Goal: Information Seeking & Learning: Learn about a topic

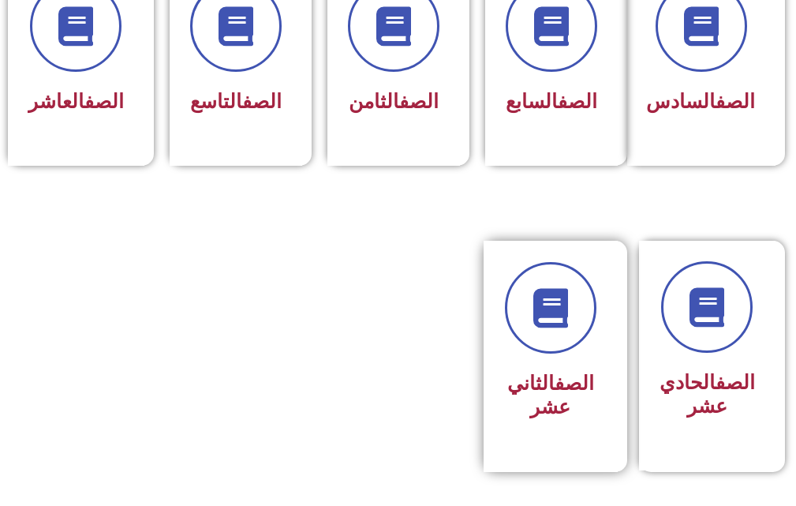
scroll to position [947, 0]
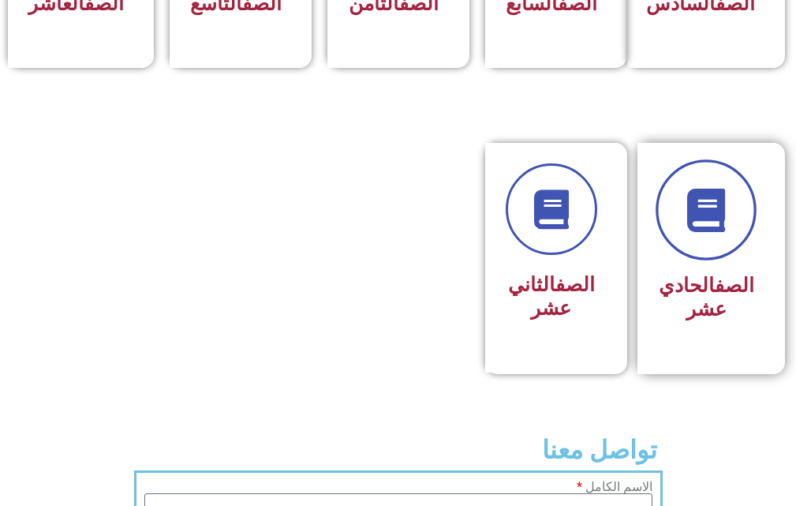
drag, startPoint x: 660, startPoint y: 230, endPoint x: 666, endPoint y: 223, distance: 9.5
click at [666, 224] on div "الصف الحادي عشر" at bounding box center [707, 258] width 138 height 231
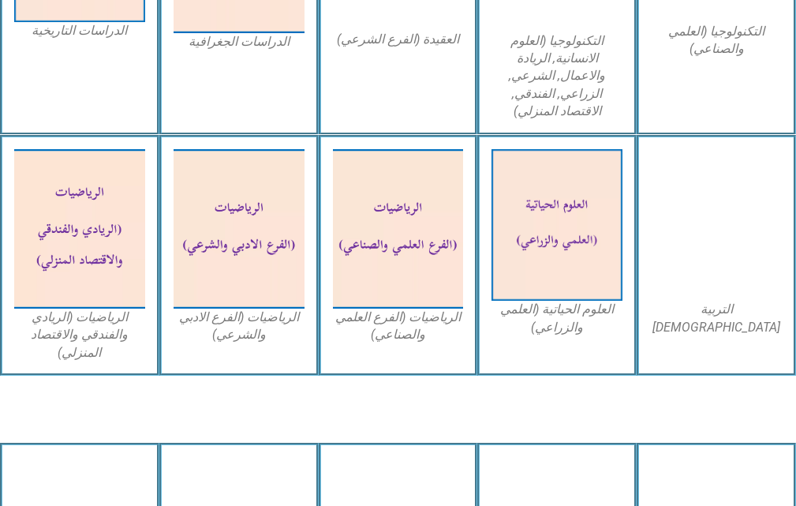
scroll to position [1263, 0]
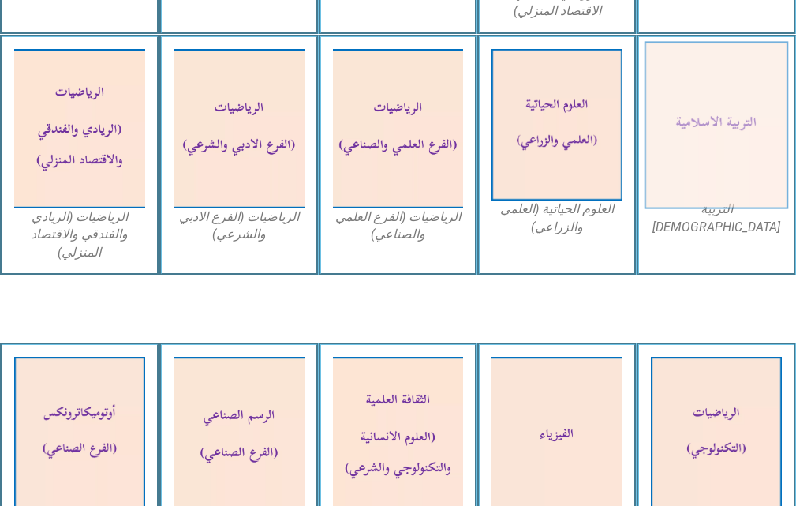
click at [688, 125] on img at bounding box center [717, 124] width 144 height 167
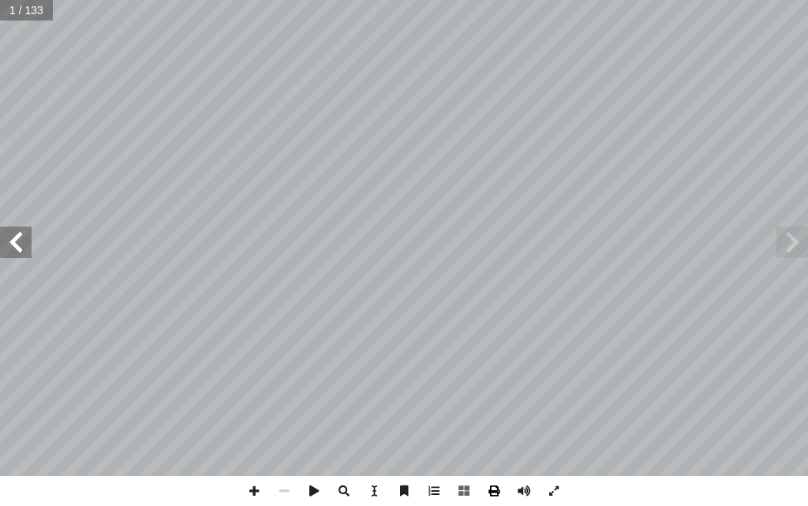
click at [494, 485] on span at bounding box center [494, 491] width 30 height 30
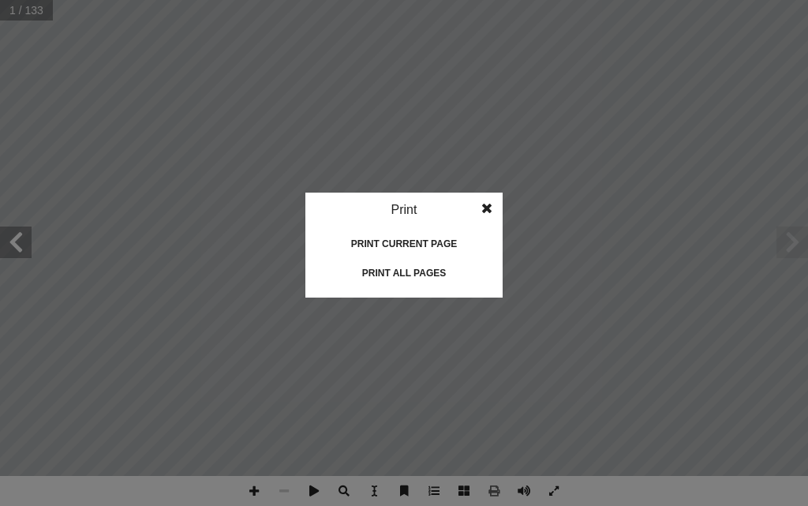
click at [488, 208] on span at bounding box center [487, 209] width 28 height 32
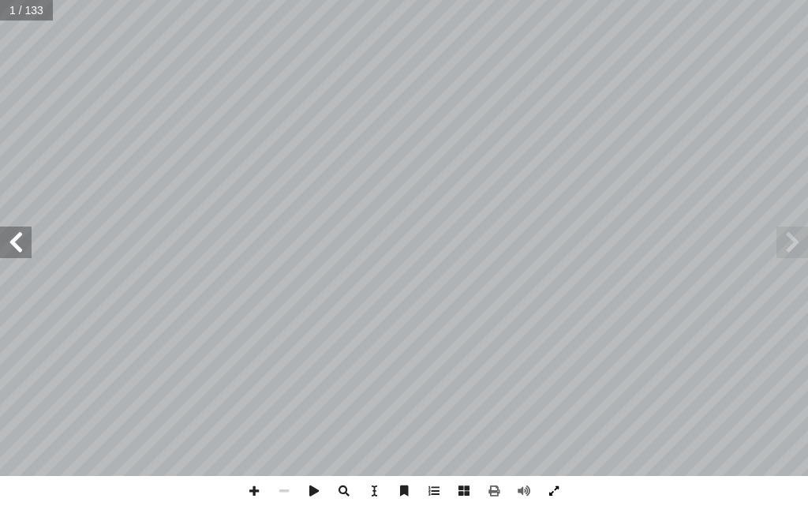
click at [548, 488] on span at bounding box center [554, 491] width 30 height 30
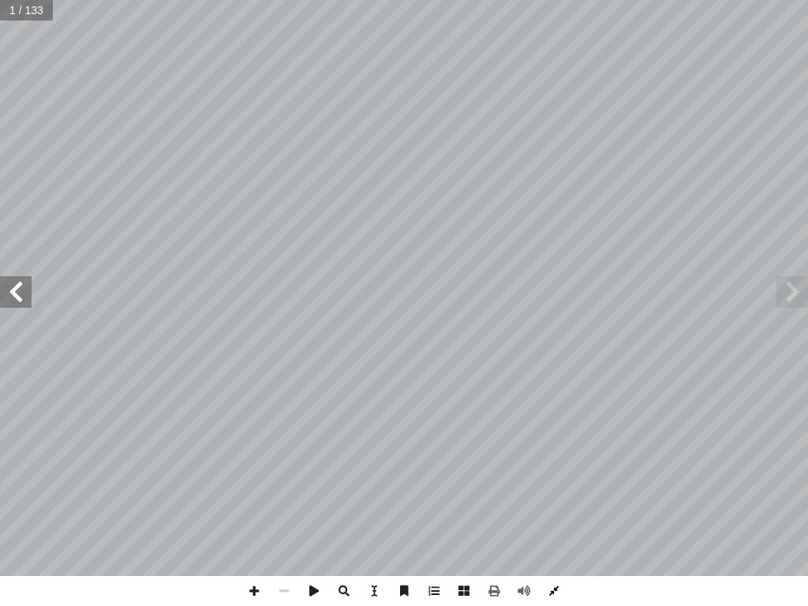
click at [551, 505] on span at bounding box center [554, 591] width 30 height 30
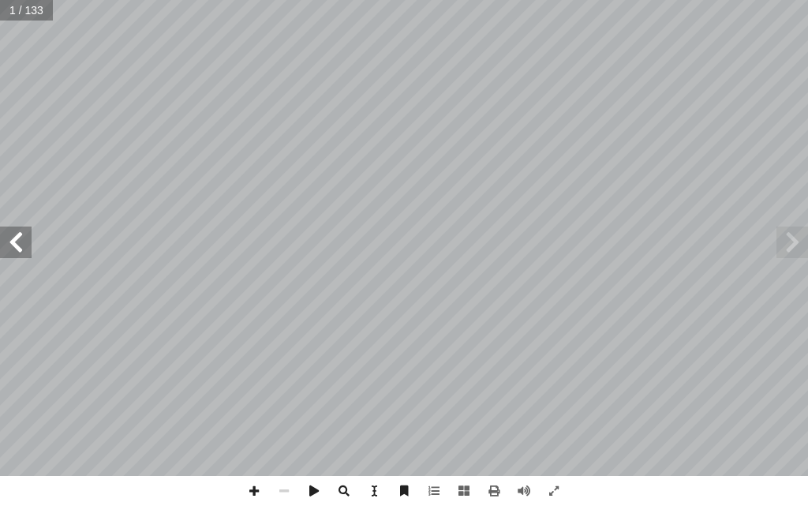
click at [20, 237] on span at bounding box center [16, 242] width 32 height 32
click at [21, 238] on span at bounding box center [16, 242] width 32 height 32
click at [22, 241] on span at bounding box center [16, 242] width 32 height 32
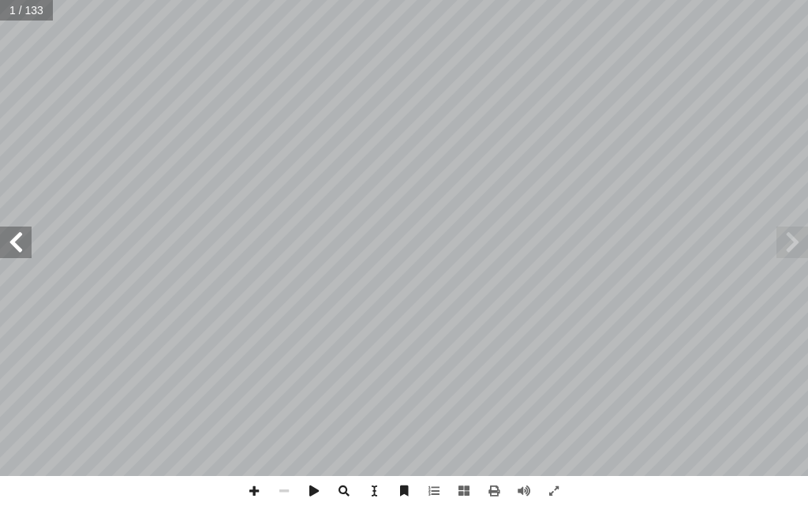
click at [22, 241] on span at bounding box center [16, 242] width 32 height 32
click at [22, 242] on span at bounding box center [16, 242] width 32 height 32
click at [22, 244] on span at bounding box center [16, 242] width 32 height 32
click at [23, 244] on span at bounding box center [16, 242] width 32 height 32
click at [24, 244] on span at bounding box center [16, 242] width 32 height 32
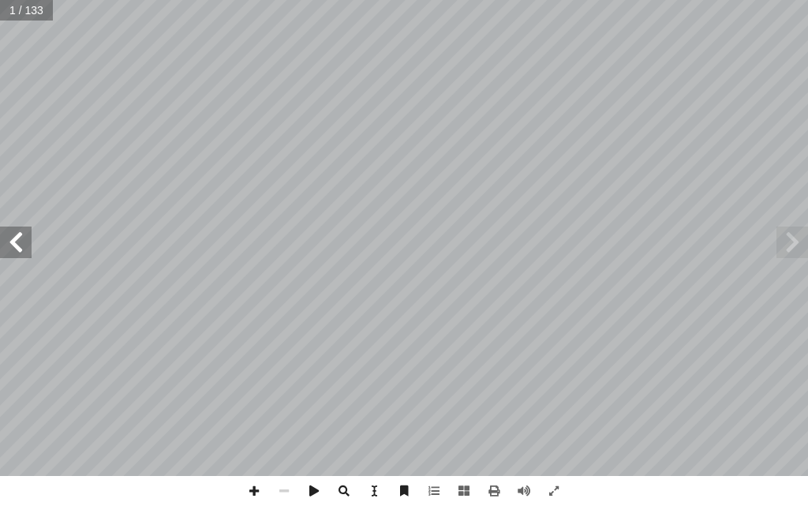
click at [24, 246] on span at bounding box center [16, 242] width 32 height 32
click at [24, 248] on span at bounding box center [16, 242] width 32 height 32
click at [24, 249] on span at bounding box center [16, 242] width 32 height 32
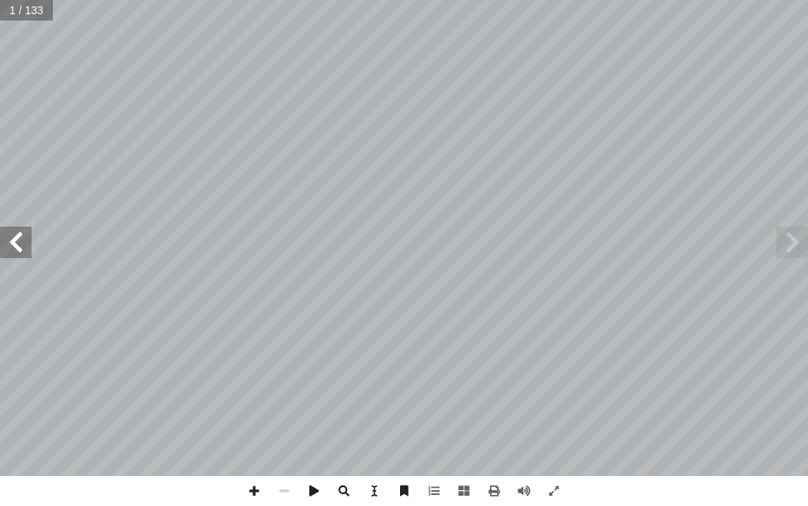
click at [22, 249] on span at bounding box center [16, 242] width 32 height 32
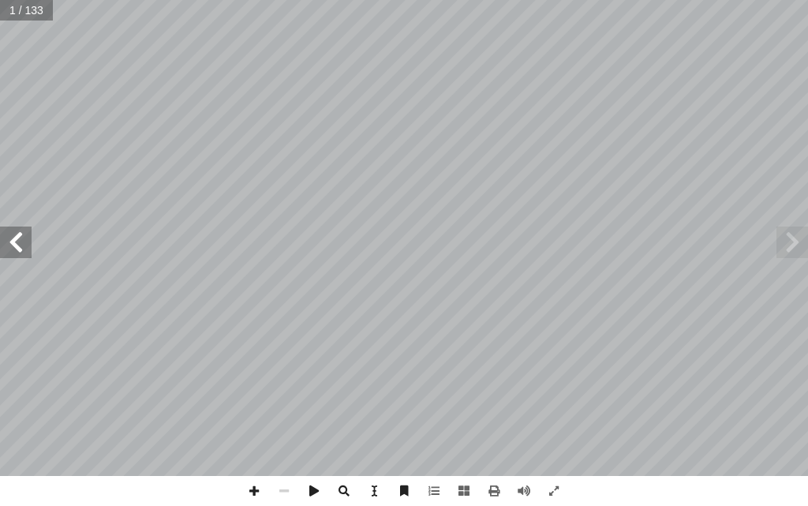
click at [22, 249] on span at bounding box center [16, 242] width 32 height 32
click at [20, 242] on span at bounding box center [16, 242] width 32 height 32
click at [19, 241] on span at bounding box center [16, 242] width 32 height 32
drag, startPoint x: 19, startPoint y: 241, endPoint x: 13, endPoint y: 234, distance: 9.5
click at [13, 234] on span at bounding box center [16, 242] width 32 height 32
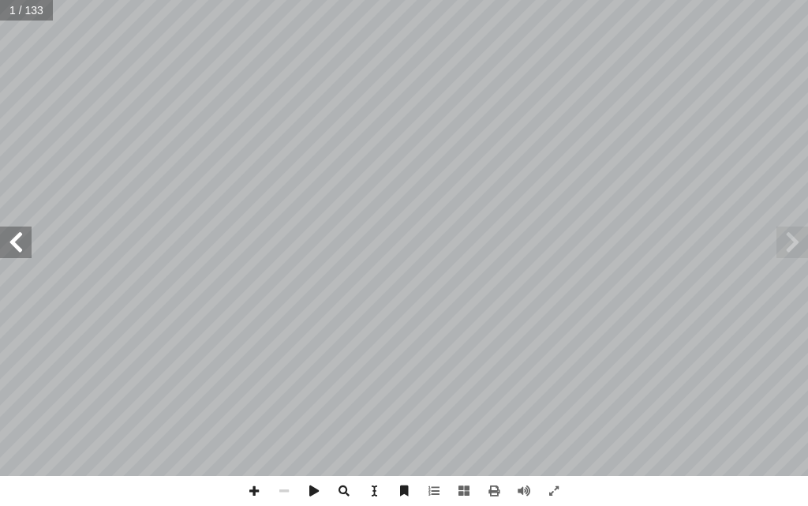
click at [10, 231] on span at bounding box center [16, 242] width 32 height 32
click at [10, 229] on span at bounding box center [16, 242] width 32 height 32
click at [11, 230] on span at bounding box center [16, 242] width 32 height 32
click at [12, 230] on span at bounding box center [16, 242] width 32 height 32
click at [13, 230] on span at bounding box center [16, 242] width 32 height 32
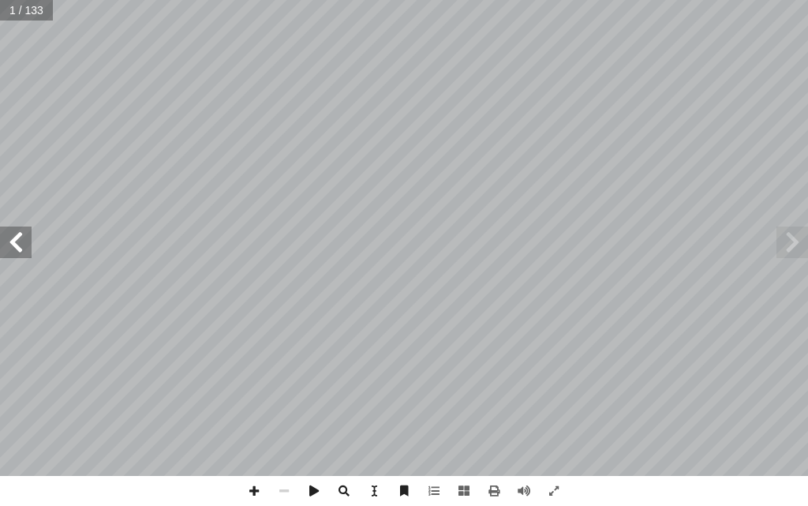
click at [13, 230] on span at bounding box center [16, 242] width 32 height 32
click at [13, 223] on div "ة ّ سلامي إ ربية ال� ّ الت ليف: أ � ّ فريق الت �أ. د. �إسماعيل شندي (منسّ قاً) …" at bounding box center [404, 238] width 808 height 476
click at [26, 239] on span at bounding box center [16, 242] width 32 height 32
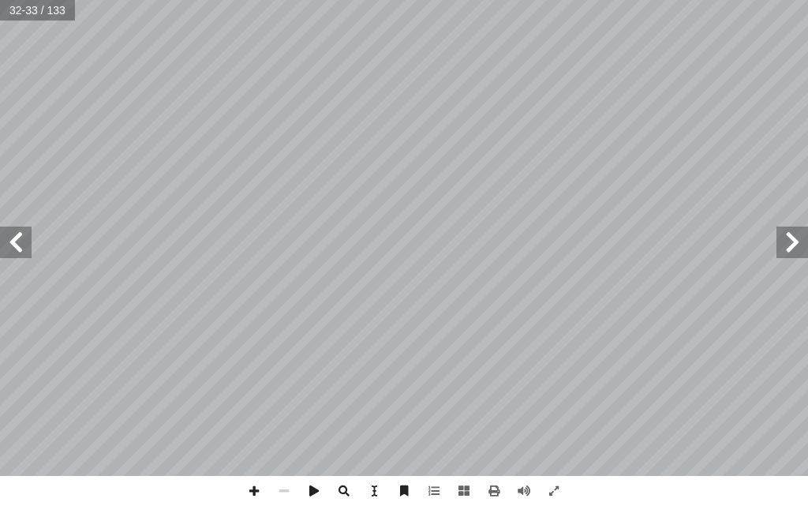
click at [26, 239] on span at bounding box center [16, 242] width 32 height 32
click at [26, 235] on span at bounding box center [16, 242] width 32 height 32
click at [27, 236] on span at bounding box center [16, 242] width 32 height 32
click at [28, 237] on span at bounding box center [16, 242] width 32 height 32
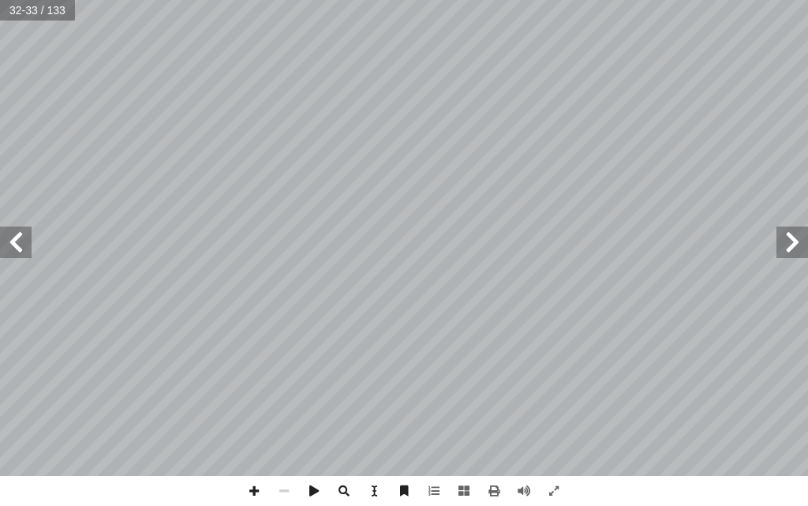
click at [28, 237] on span at bounding box center [16, 242] width 32 height 32
click at [28, 236] on span at bounding box center [16, 242] width 32 height 32
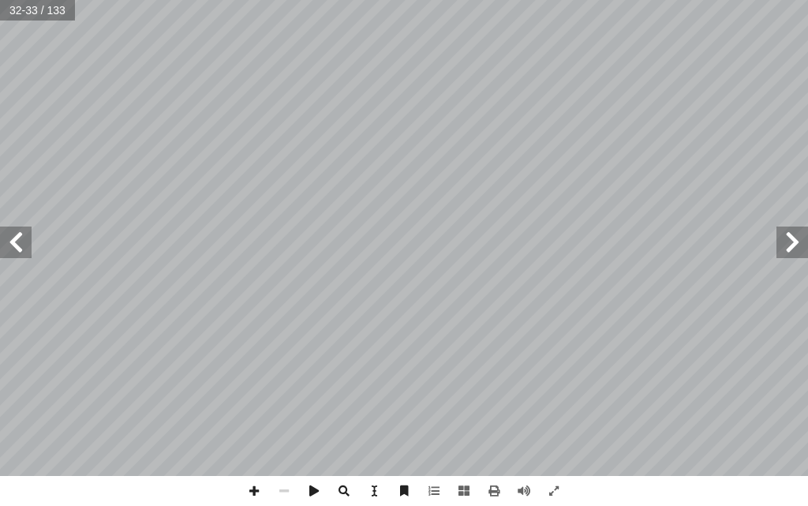
click at [29, 231] on span at bounding box center [16, 242] width 32 height 32
click at [26, 242] on span at bounding box center [16, 242] width 32 height 32
click at [790, 242] on span at bounding box center [792, 242] width 32 height 32
click at [255, 487] on span at bounding box center [254, 491] width 30 height 30
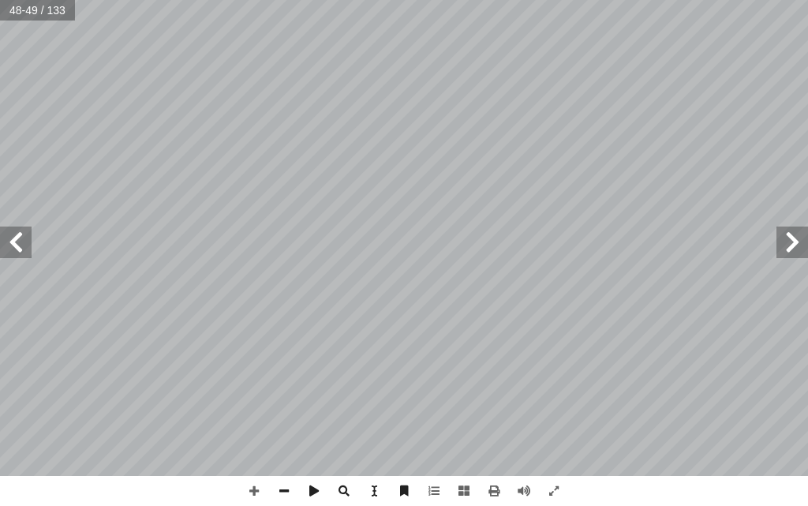
click at [25, 248] on span at bounding box center [16, 242] width 32 height 32
click at [24, 248] on span at bounding box center [16, 242] width 32 height 32
click at [17, 251] on span at bounding box center [16, 242] width 32 height 32
click at [20, 250] on span at bounding box center [16, 242] width 32 height 32
click at [28, 488] on div "٥ 1 لى: � ة على وجود الله تع ّ ة العقلي ّ دل أ ال� 1 . فالمخلوقات . لطور) � ( َ…" at bounding box center [404, 253] width 808 height 506
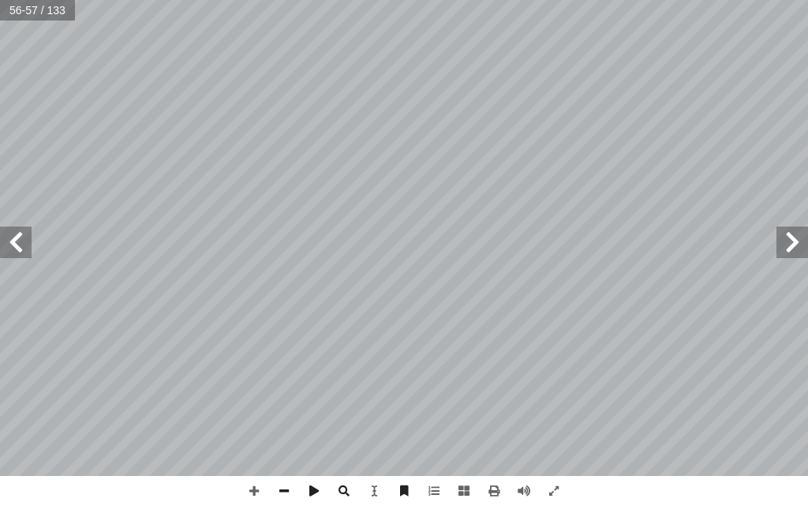
click at [21, 245] on span at bounding box center [16, 242] width 32 height 32
drag, startPoint x: 801, startPoint y: 248, endPoint x: 801, endPoint y: 239, distance: 8.7
click at [801, 240] on span at bounding box center [792, 242] width 32 height 32
click at [16, 231] on span at bounding box center [16, 242] width 32 height 32
